Goal: Task Accomplishment & Management: Use online tool/utility

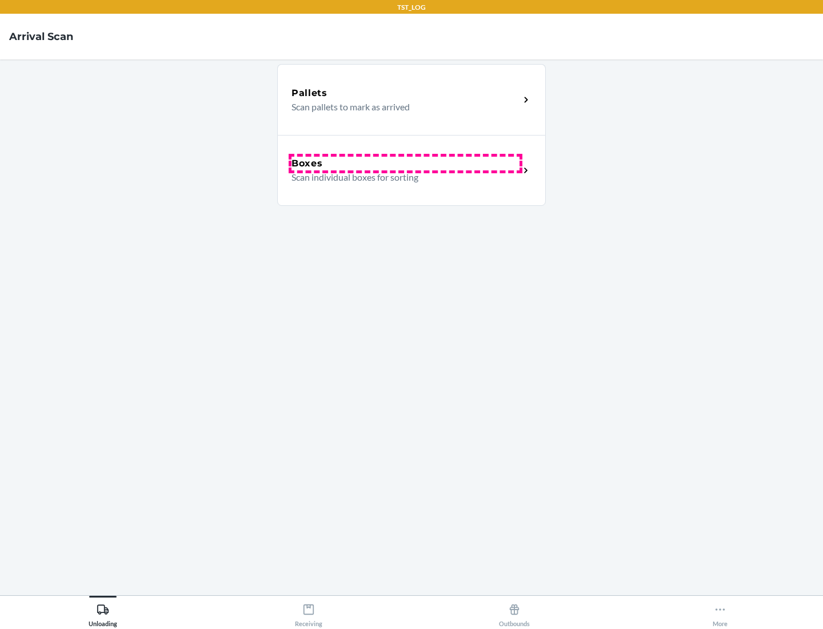
click at [405, 164] on div "Boxes" at bounding box center [406, 164] width 228 height 14
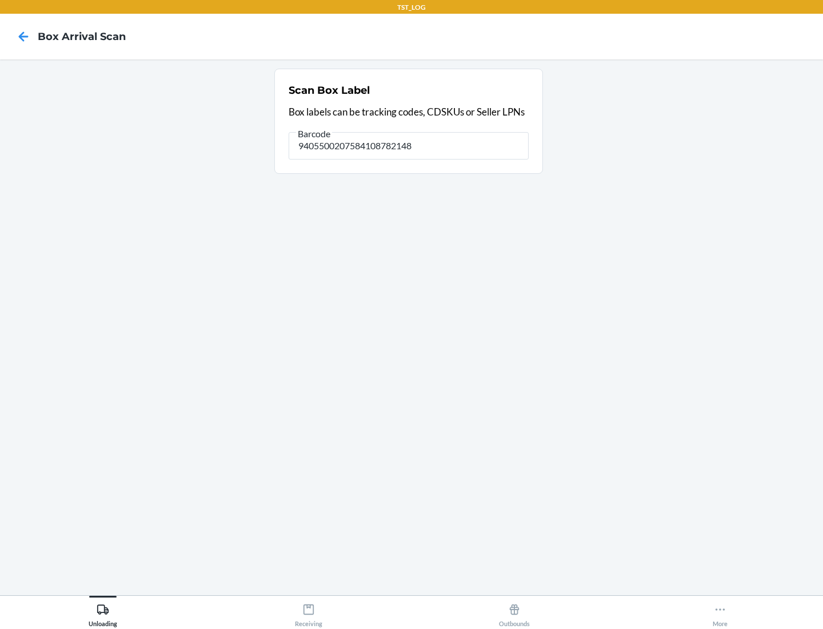
type input "9405500207584108782148"
